Goal: Transaction & Acquisition: Purchase product/service

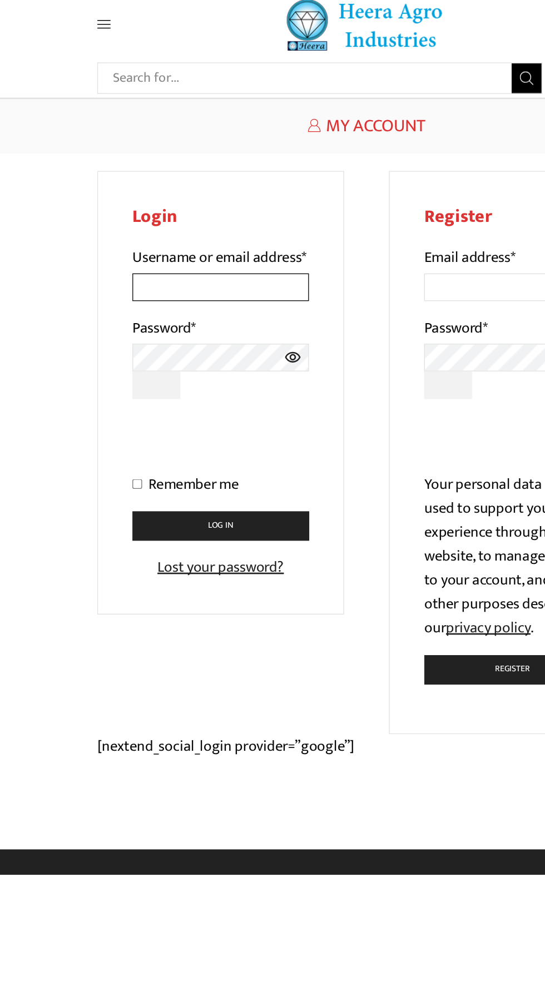
click at [197, 236] on input "Username or email address *" at bounding box center [163, 226] width 131 height 21
click at [67, 50] on div "Search input Search Home Raingun Heera Rain Gun (1.25″) Raingun (1.50″) Heera R…" at bounding box center [272, 30] width 417 height 39
click at [86, 26] on span at bounding box center [98, 31] width 53 height 10
click at [90, 34] on span at bounding box center [98, 31] width 53 height 10
click at [77, 31] on icon at bounding box center [77, 31] width 10 height 6
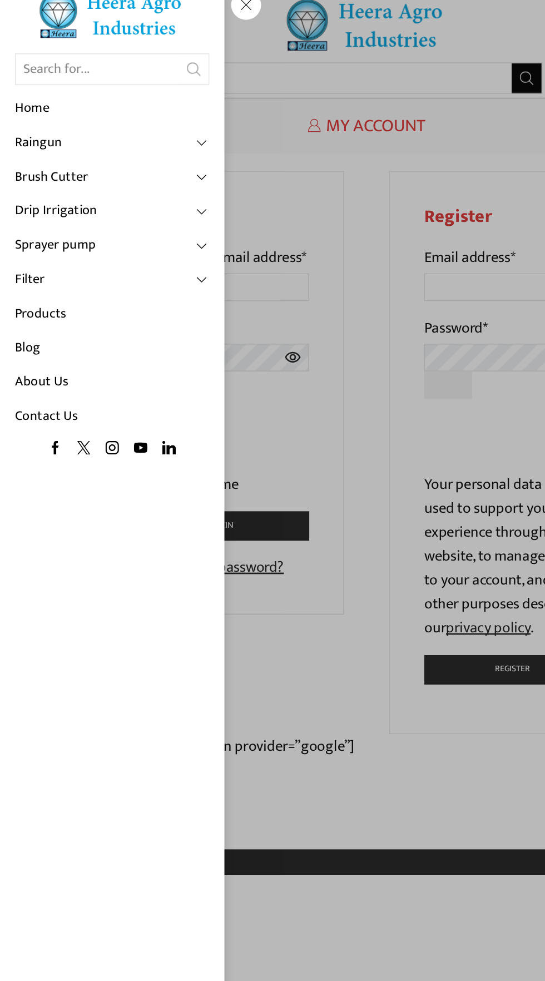
click at [97, 37] on img at bounding box center [83, 24] width 111 height 36
click at [42, 100] on link "Home" at bounding box center [83, 94] width 145 height 26
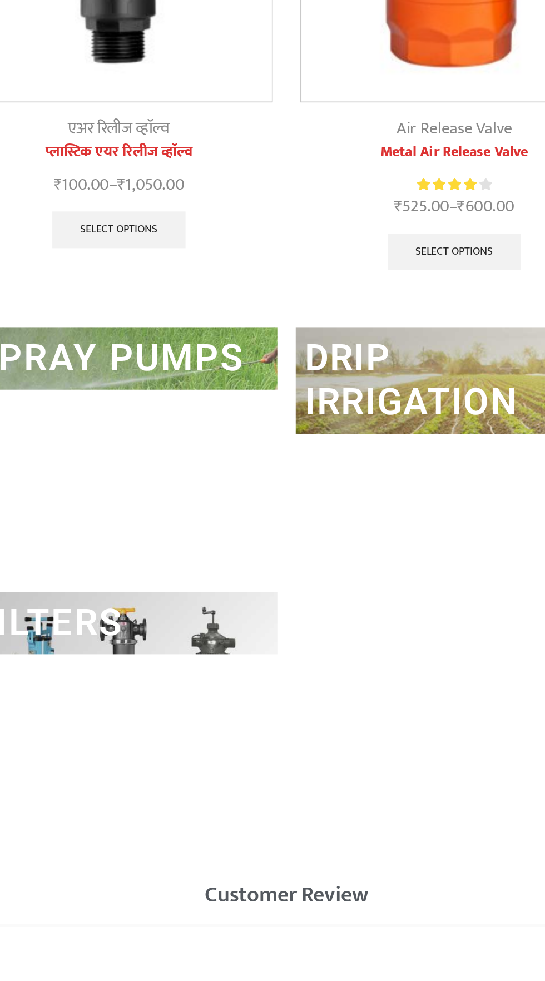
scroll to position [2401, 0]
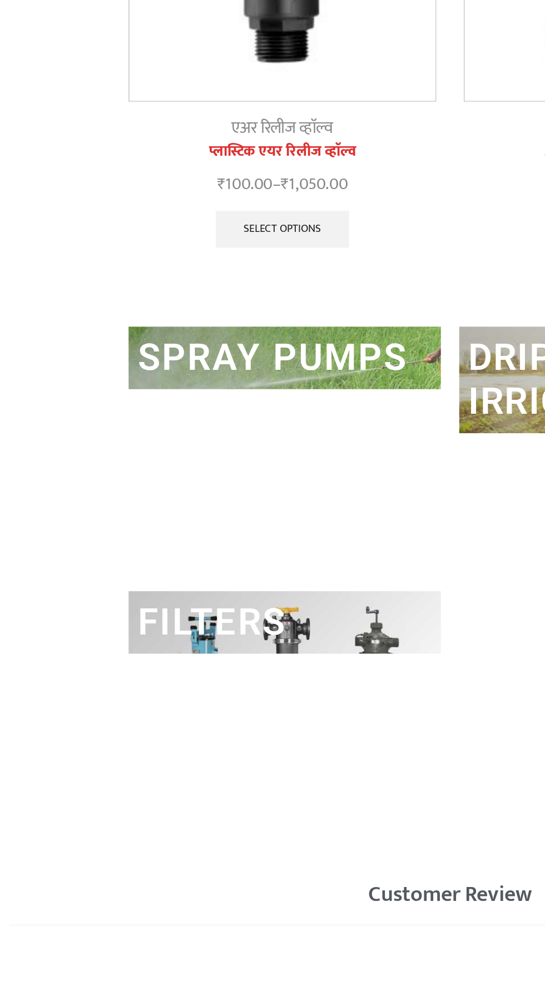
click at [218, 793] on h2 "FILTERS" at bounding box center [172, 797] width 189 height 38
click at [125, 788] on link "FILTERS" at bounding box center [128, 797] width 90 height 26
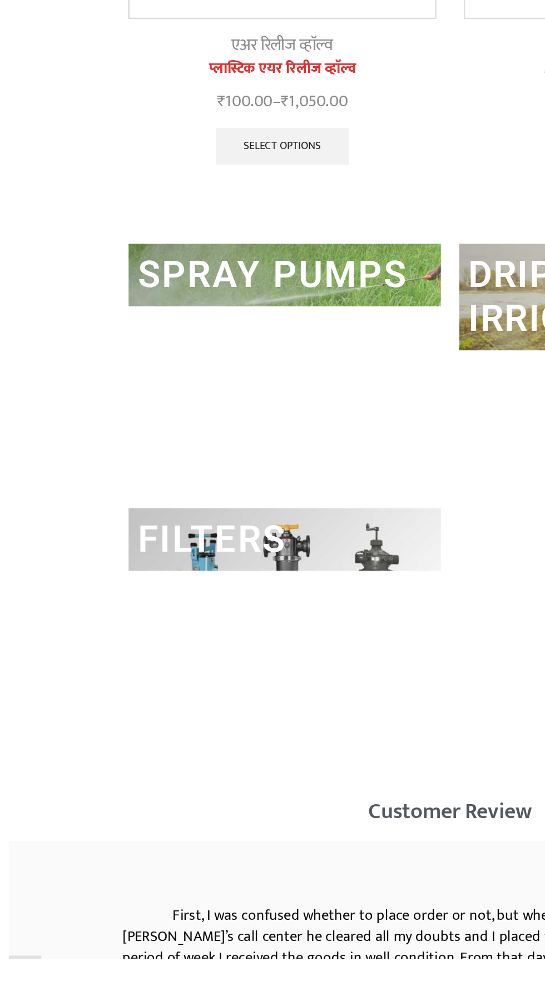
scroll to position [2518, 0]
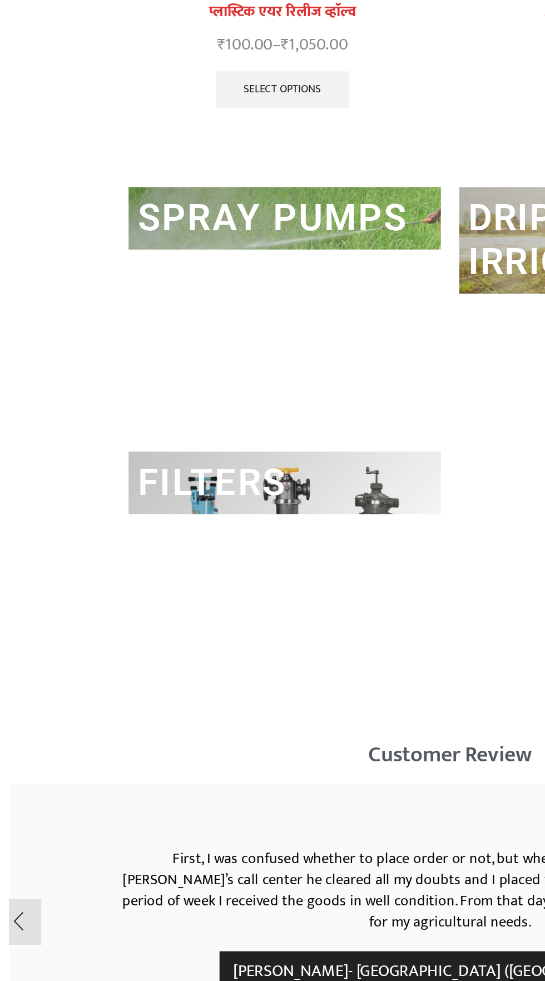
click at [200, 708] on div "FILTERS" at bounding box center [172, 734] width 189 height 149
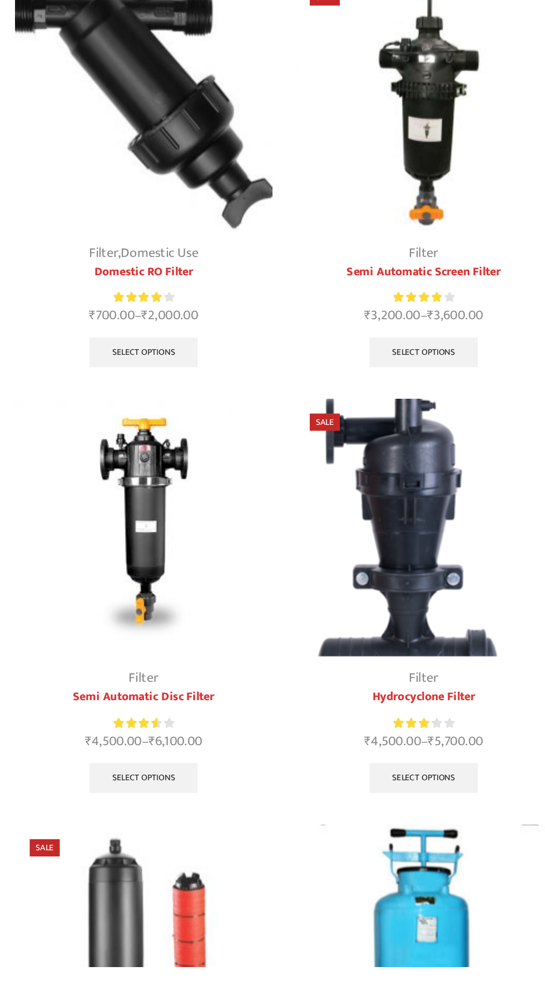
scroll to position [586, 0]
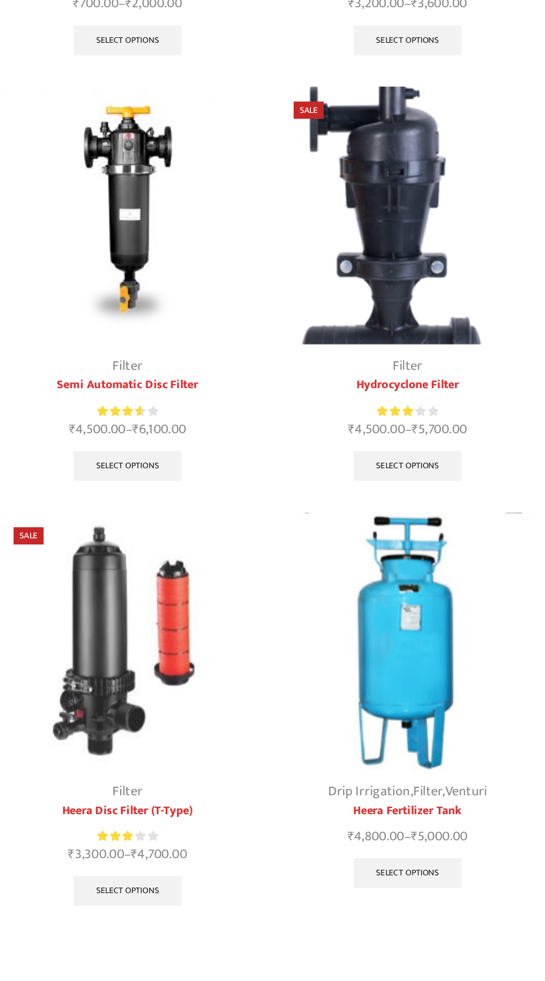
scroll to position [777, 0]
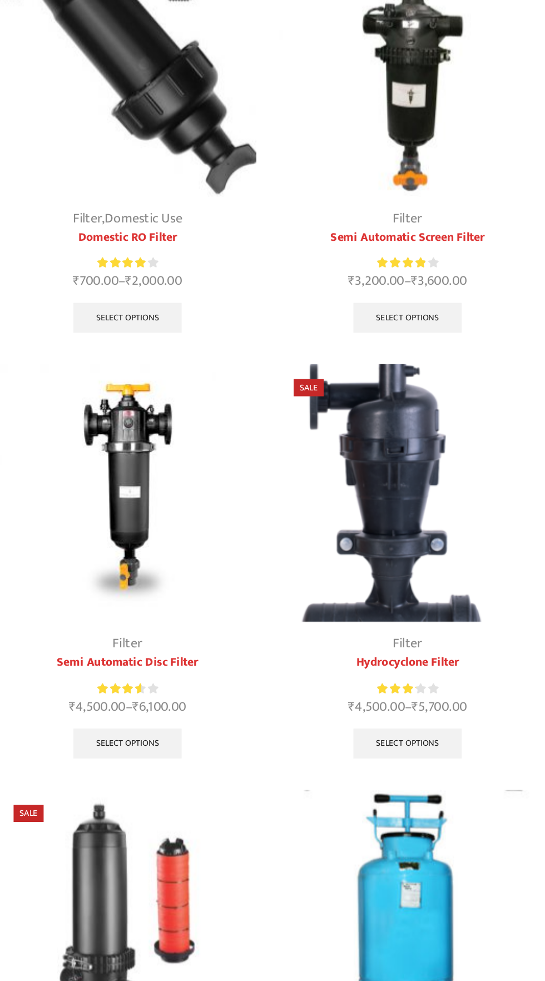
click at [397, 589] on link "Select options" at bounding box center [377, 597] width 81 height 22
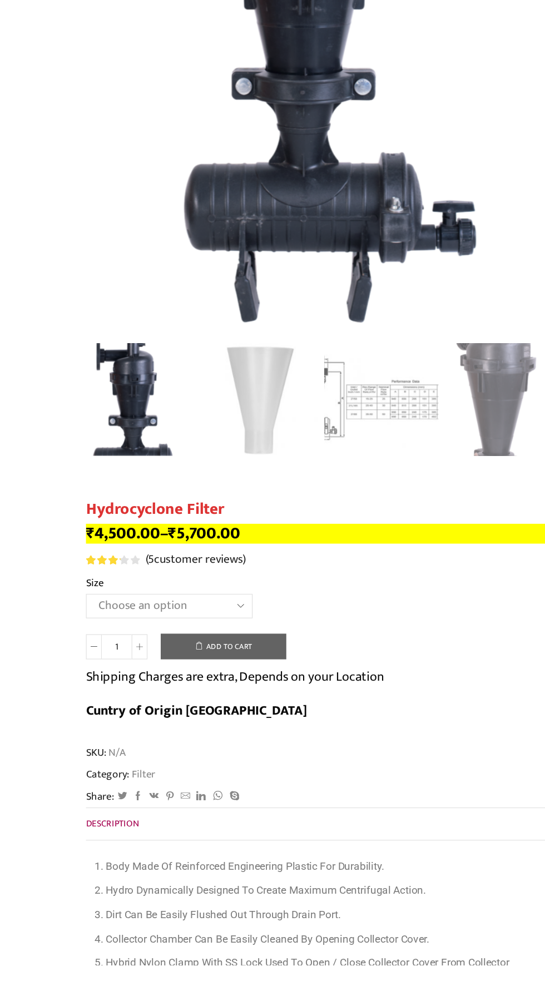
scroll to position [200, 0]
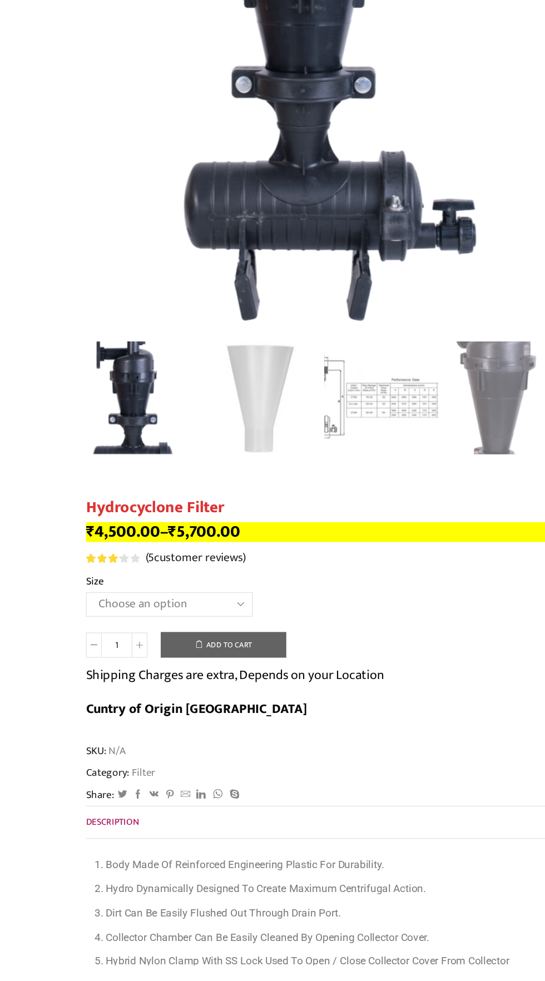
click at [151, 677] on select "Choose an option 2" Hydrocyclone Filter 2.5" Hydrocyclone Filter 3" Hydrocyclon…" at bounding box center [142, 678] width 140 height 21
click at [72, 668] on select "Choose an option 2" Hydrocyclone Filter 2.5" Hydrocyclone Filter 3" Hydrocyclon…" at bounding box center [142, 678] width 140 height 21
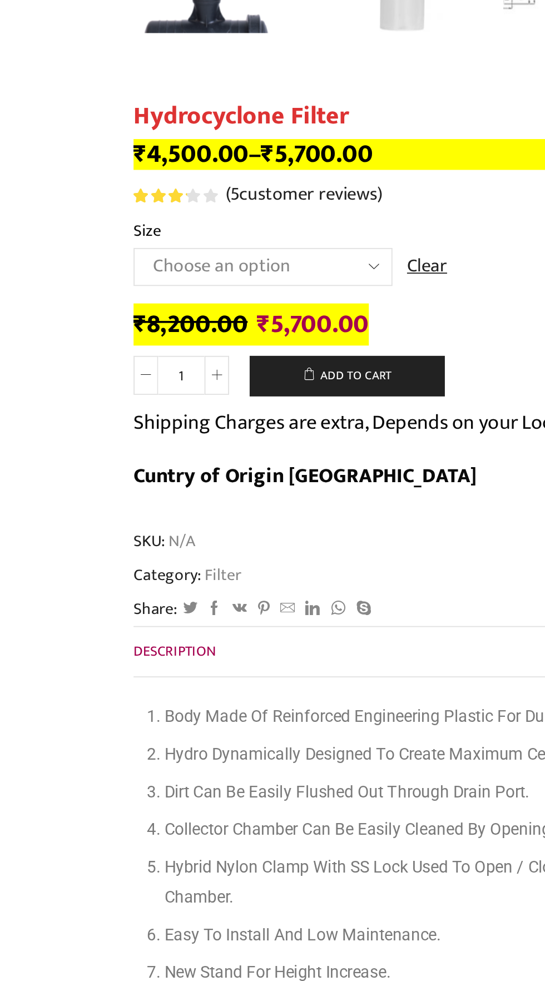
scroll to position [489, 0]
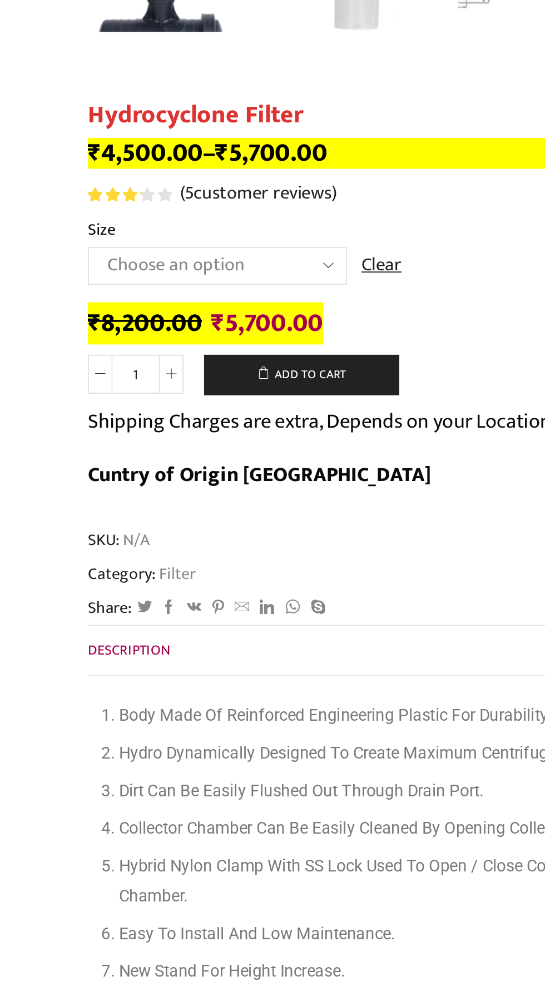
click at [194, 393] on select "Choose an option 2" Hydrocyclone Filter 2.5" Hydrocyclone Filter 3" Hydrocyclon…" at bounding box center [142, 389] width 140 height 21
click at [72, 379] on select "Choose an option 2" Hydrocyclone Filter 2.5" Hydrocyclone Filter 3" Hydrocyclon…" at bounding box center [142, 389] width 140 height 21
click at [192, 395] on select "Choose an option 2" Hydrocyclone Filter 2.5" Hydrocyclone Filter 3" Hydrocyclon…" at bounding box center [142, 389] width 140 height 21
click at [72, 379] on select "Choose an option 2" Hydrocyclone Filter 2.5" Hydrocyclone Filter 3" Hydrocyclon…" at bounding box center [142, 389] width 140 height 21
click at [187, 389] on select "Choose an option 2" Hydrocyclone Filter 2.5" Hydrocyclone Filter 3" Hydrocyclon…" at bounding box center [142, 389] width 140 height 21
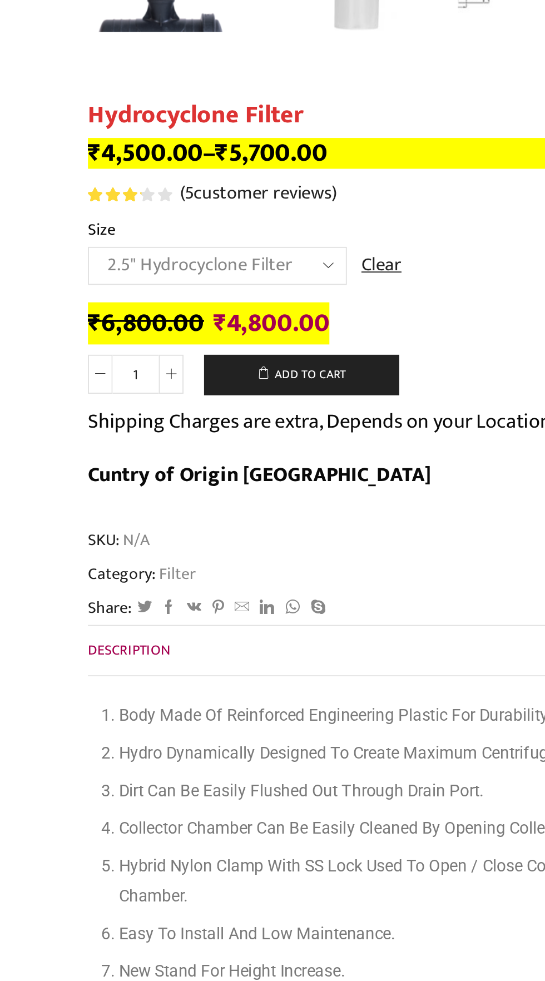
select select "3" Hydrocyclone Filter"
click at [72, 379] on select "Choose an option 2" Hydrocyclone Filter 2.5" Hydrocyclone Filter 3" Hydrocyclon…" at bounding box center [142, 389] width 140 height 21
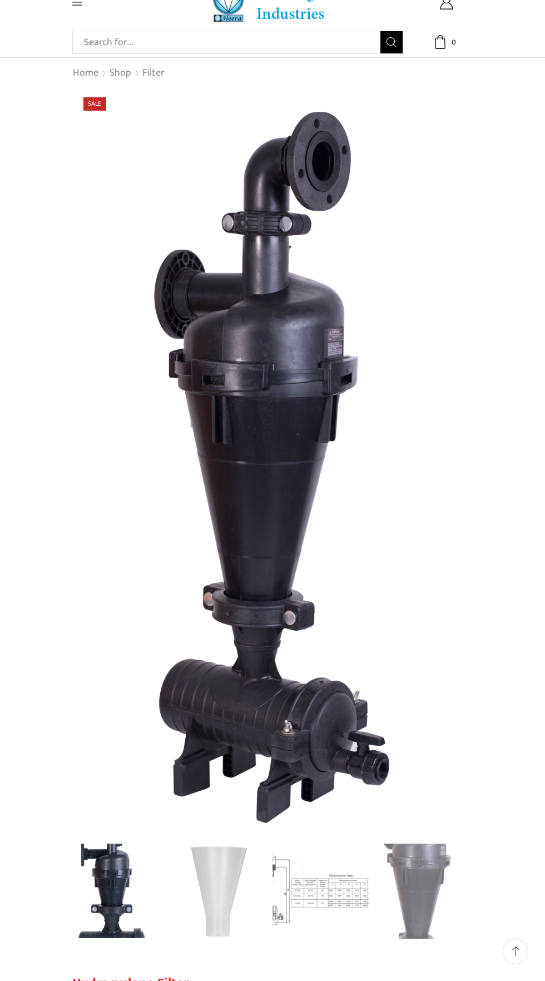
scroll to position [23, 0]
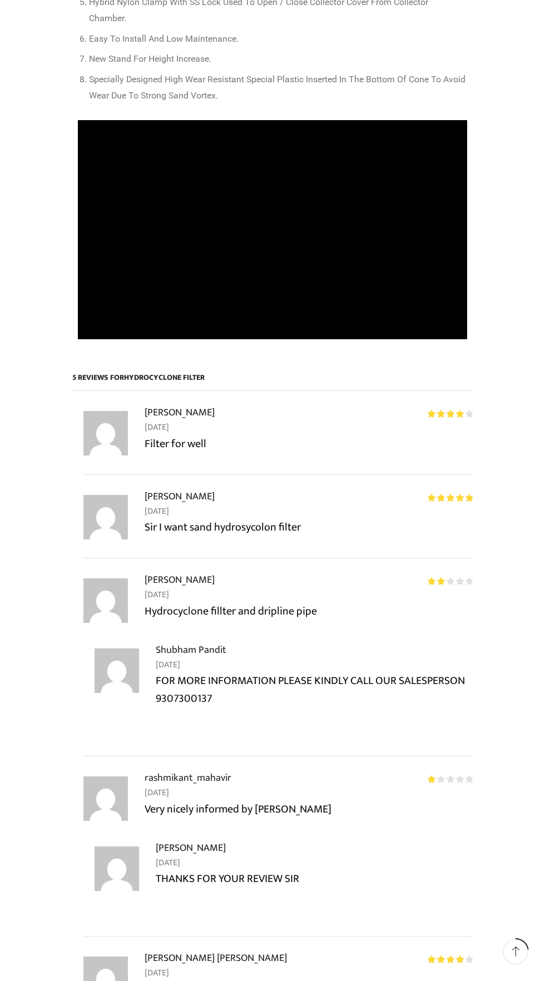
scroll to position [1420, 0]
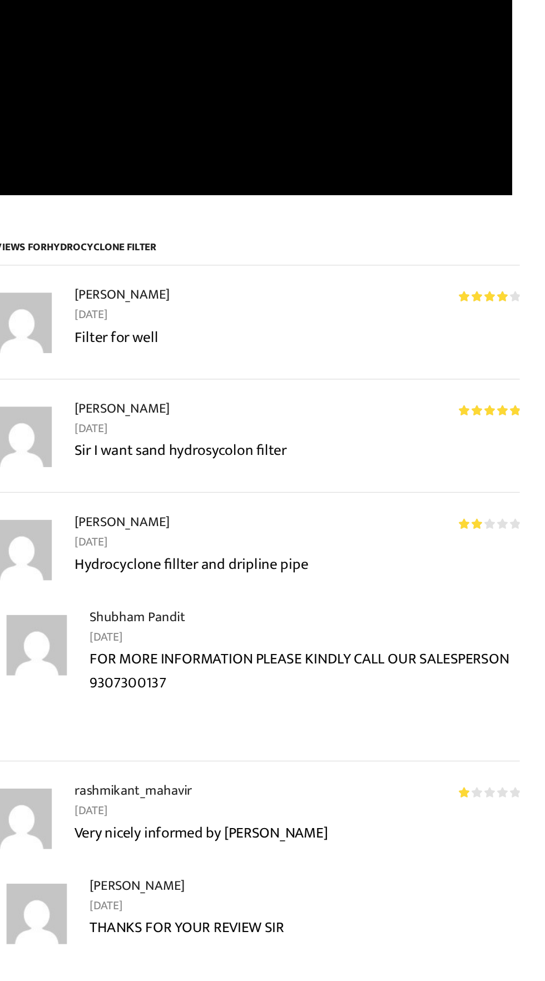
click at [412, 668] on p "FOR MORE INFORMATION PLEASE KINDLY CALL OUR SALESPERSON 9307300137" at bounding box center [314, 686] width 317 height 36
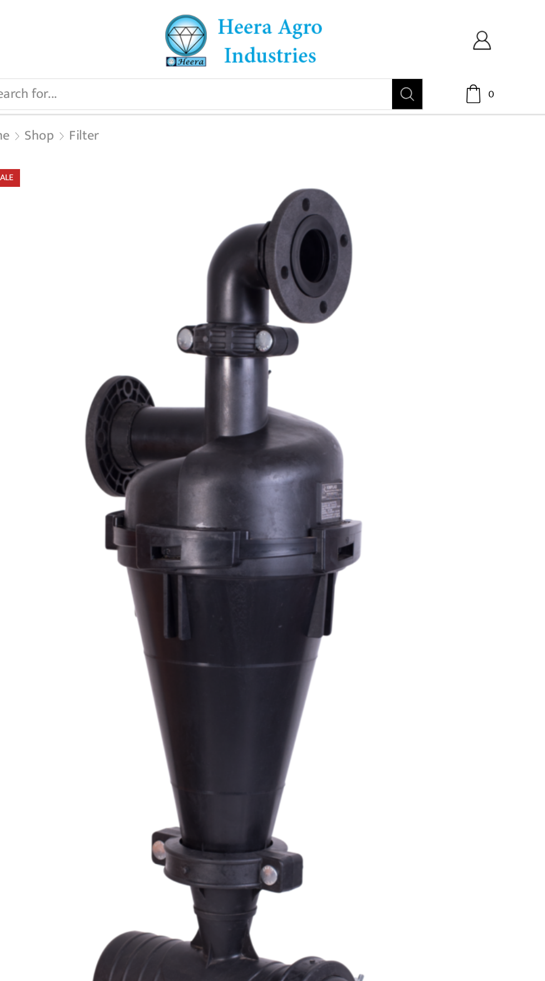
scroll to position [0, 0]
